Goal: Task Accomplishment & Management: Use online tool/utility

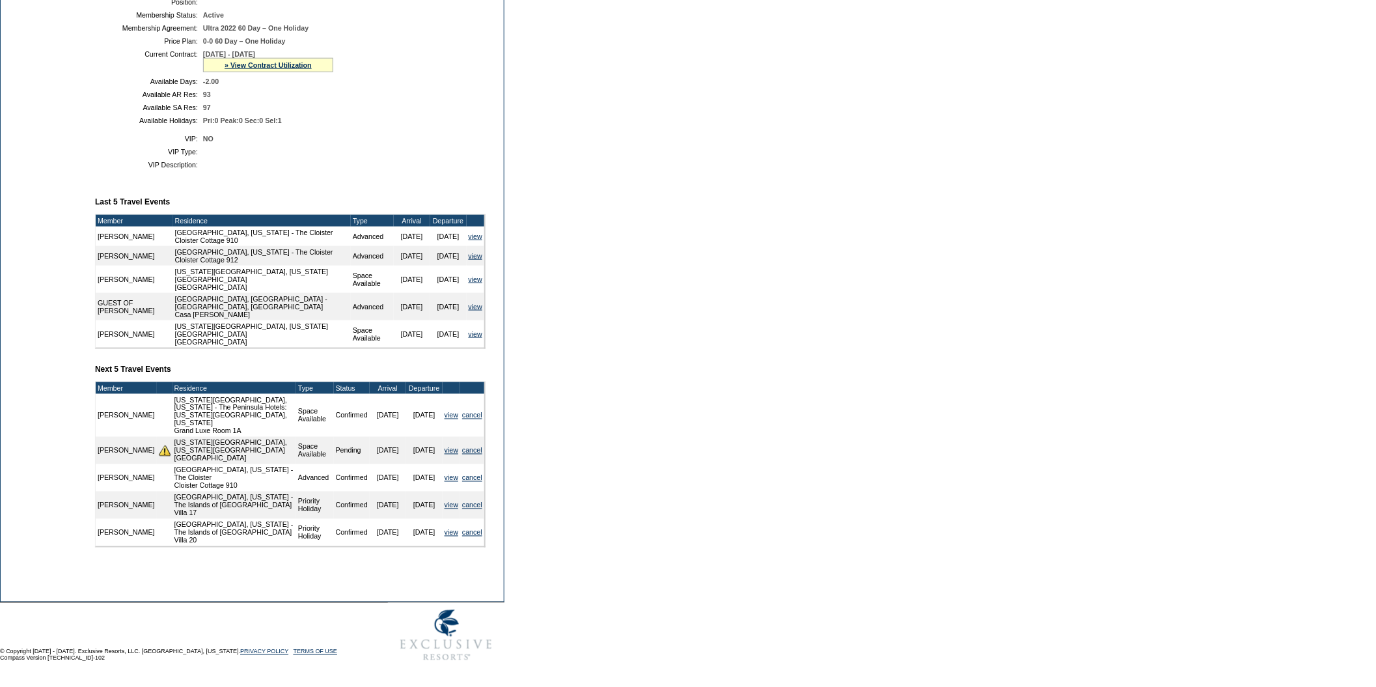
scroll to position [365, 0]
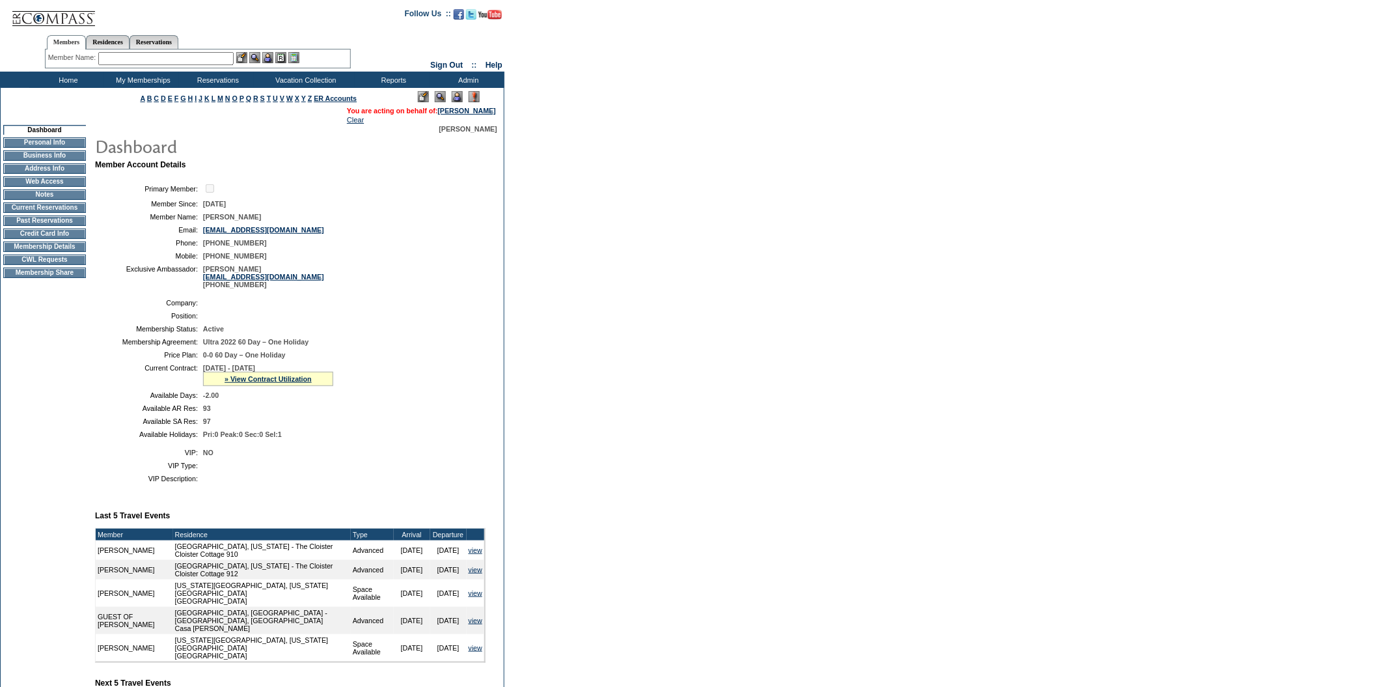
click at [187, 57] on input "text" at bounding box center [165, 58] width 135 height 13
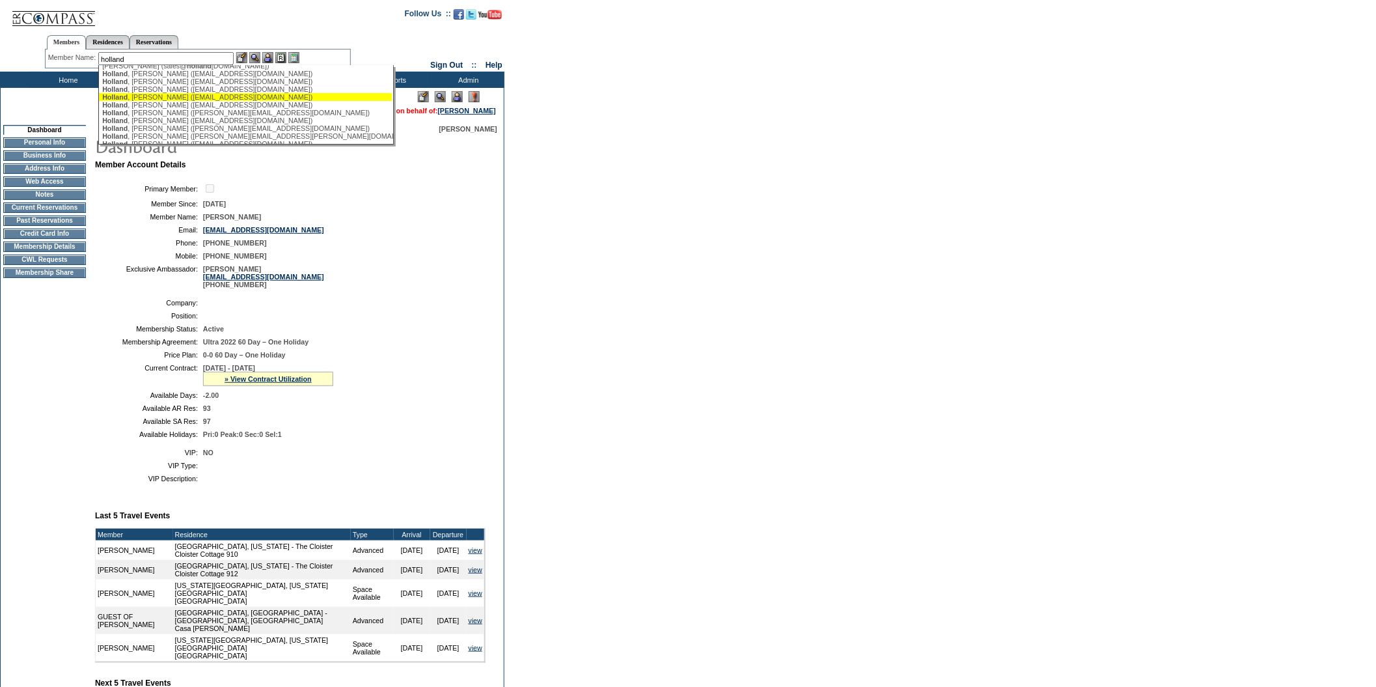
scroll to position [59, 0]
click at [187, 111] on div "[PERSON_NAME] ([EMAIL_ADDRESS][DOMAIN_NAME])" at bounding box center [245, 107] width 286 height 8
type input "[PERSON_NAME] ([EMAIL_ADDRESS][DOMAIN_NAME])"
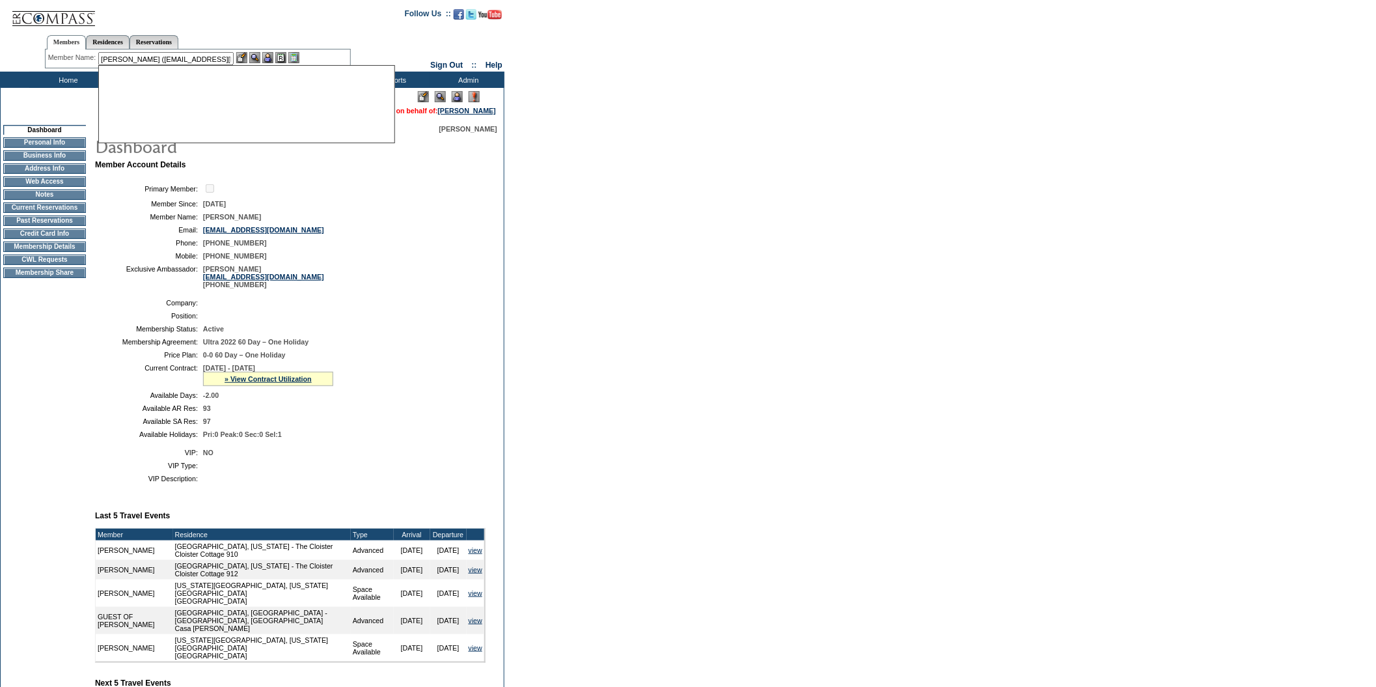
scroll to position [0, 0]
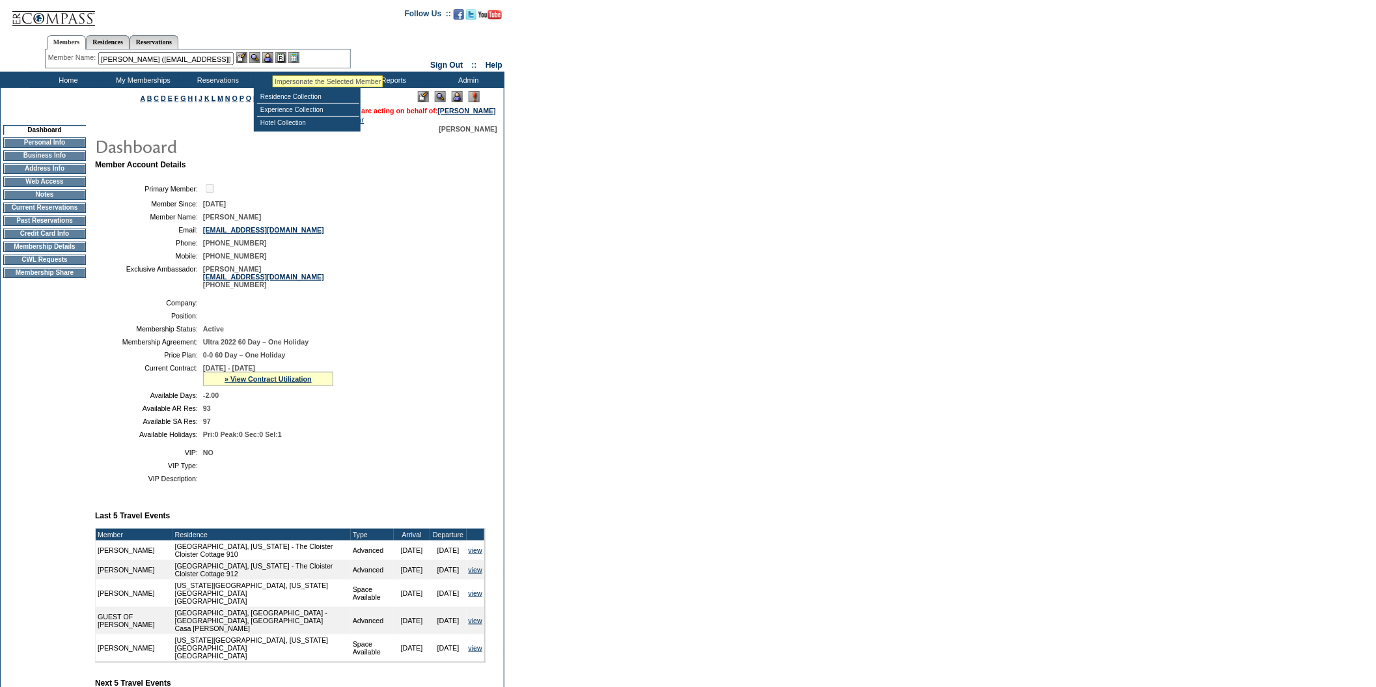
click at [273, 59] on img at bounding box center [267, 57] width 11 height 11
click at [260, 58] on img at bounding box center [254, 57] width 11 height 11
